Goal: Task Accomplishment & Management: Manage account settings

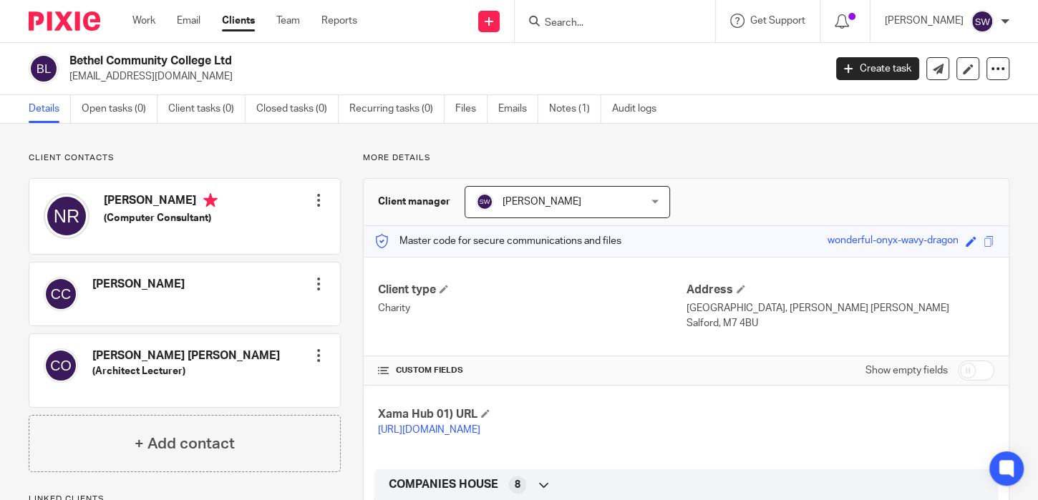
scroll to position [414, 0]
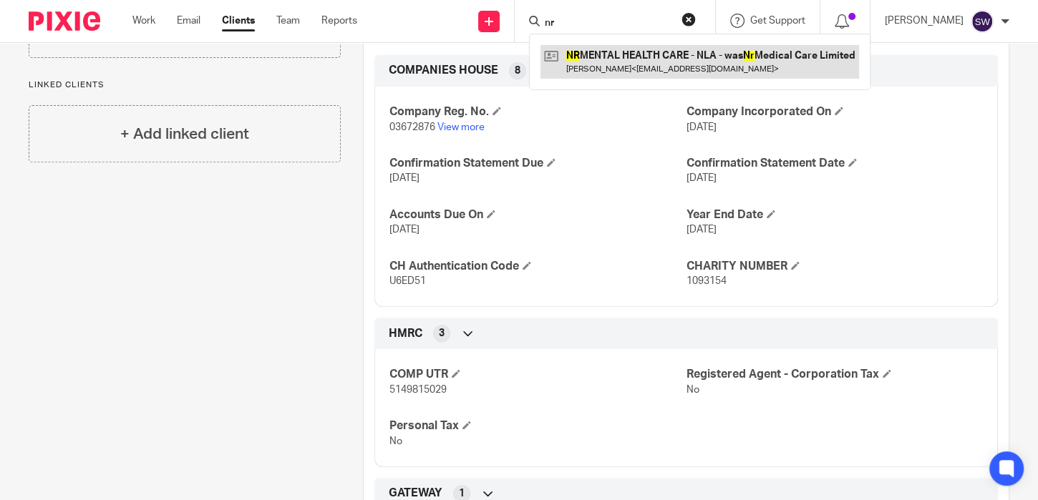
type input "nr"
click at [665, 59] on link at bounding box center [699, 61] width 318 height 33
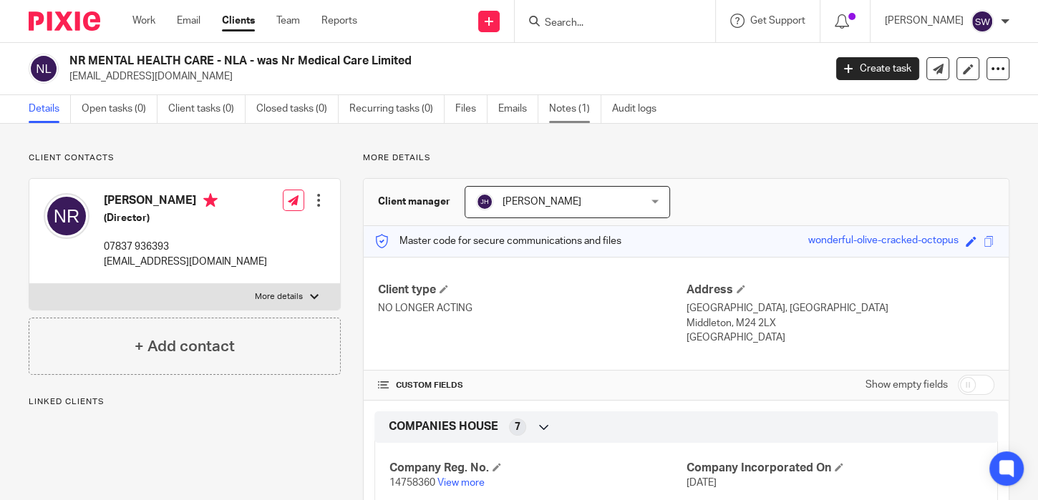
click at [574, 111] on link "Notes (1)" at bounding box center [575, 109] width 52 height 28
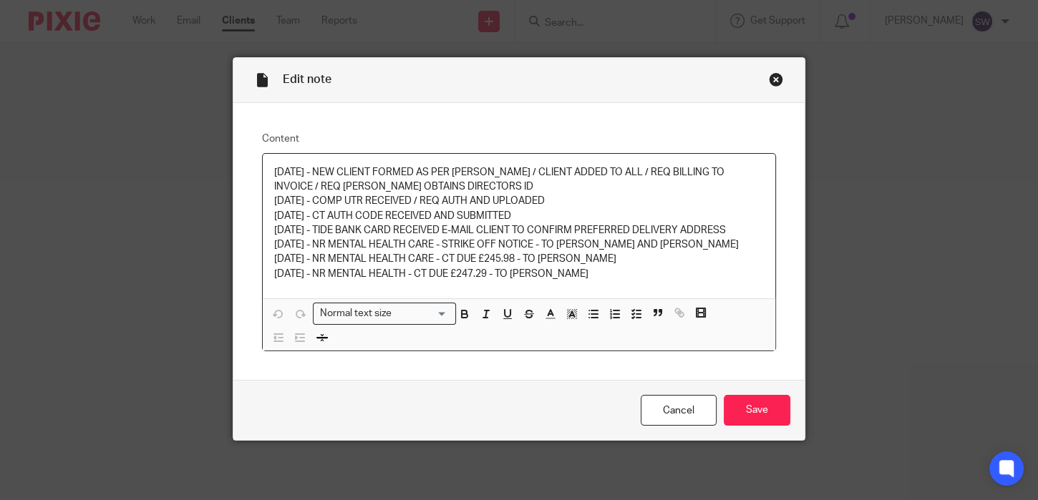
click at [771, 80] on div "Close this dialog window" at bounding box center [776, 79] width 14 height 14
